Goal: Find specific page/section: Find specific page/section

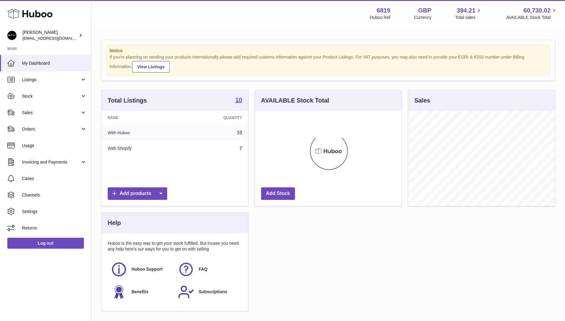
scroll to position [95, 147]
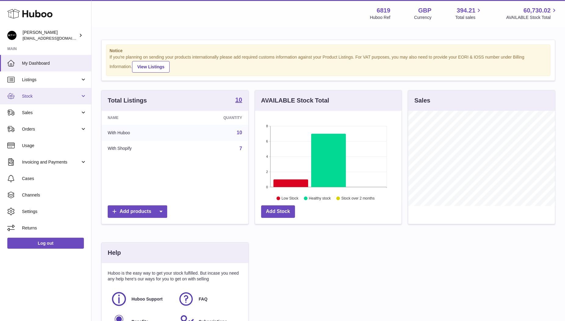
click at [37, 94] on span "Stock" at bounding box center [51, 96] width 58 height 6
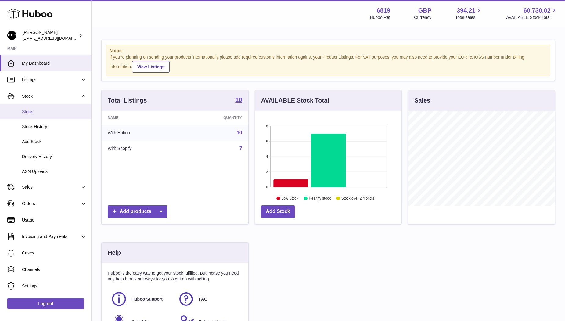
click at [33, 111] on span "Stock" at bounding box center [54, 112] width 65 height 6
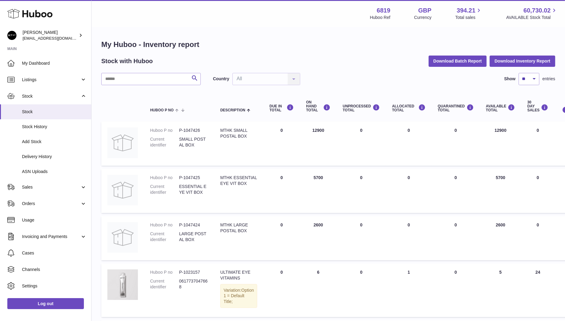
click at [255, 40] on h1 "My Huboo - Inventory report" at bounding box center [328, 45] width 454 height 10
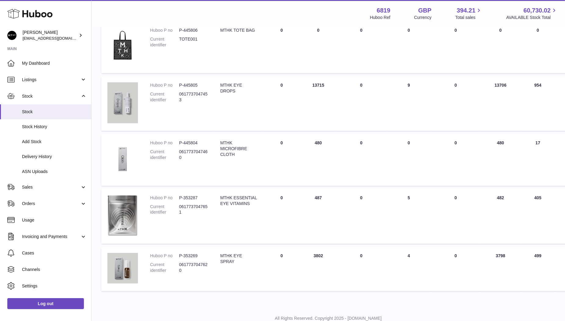
scroll to position [360, 0]
